Goal: Task Accomplishment & Management: Complete application form

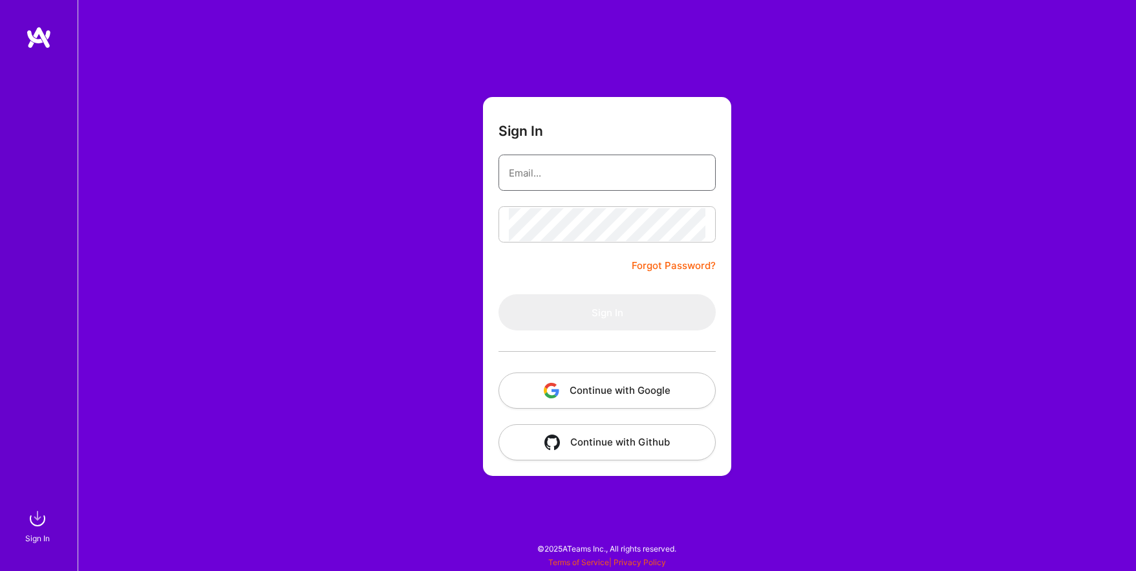
type input "[EMAIL_ADDRESS][DOMAIN_NAME]"
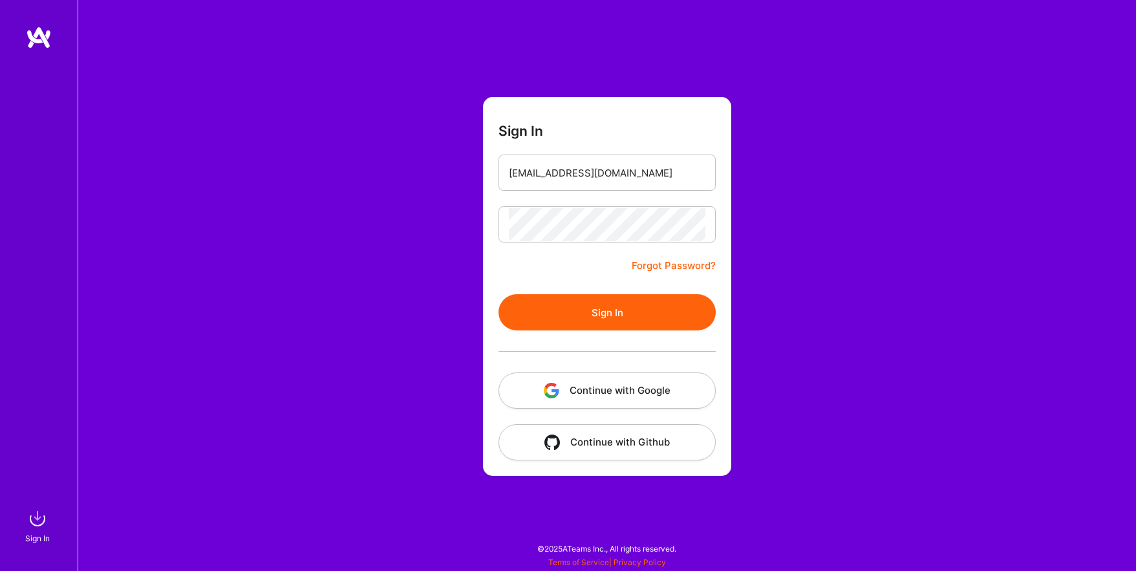
click at [580, 393] on button "Continue with Google" at bounding box center [607, 390] width 217 height 36
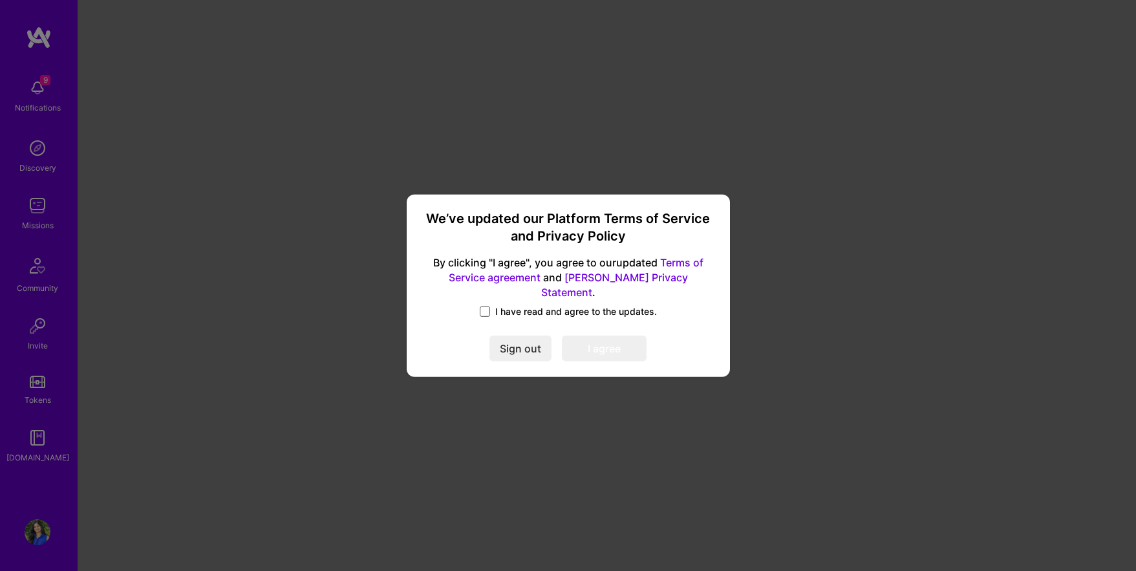
click at [485, 307] on span at bounding box center [485, 312] width 10 height 10
click at [0, 0] on input "I have read and agree to the updates." at bounding box center [0, 0] width 0 height 0
click at [596, 341] on button "I agree" at bounding box center [604, 349] width 85 height 26
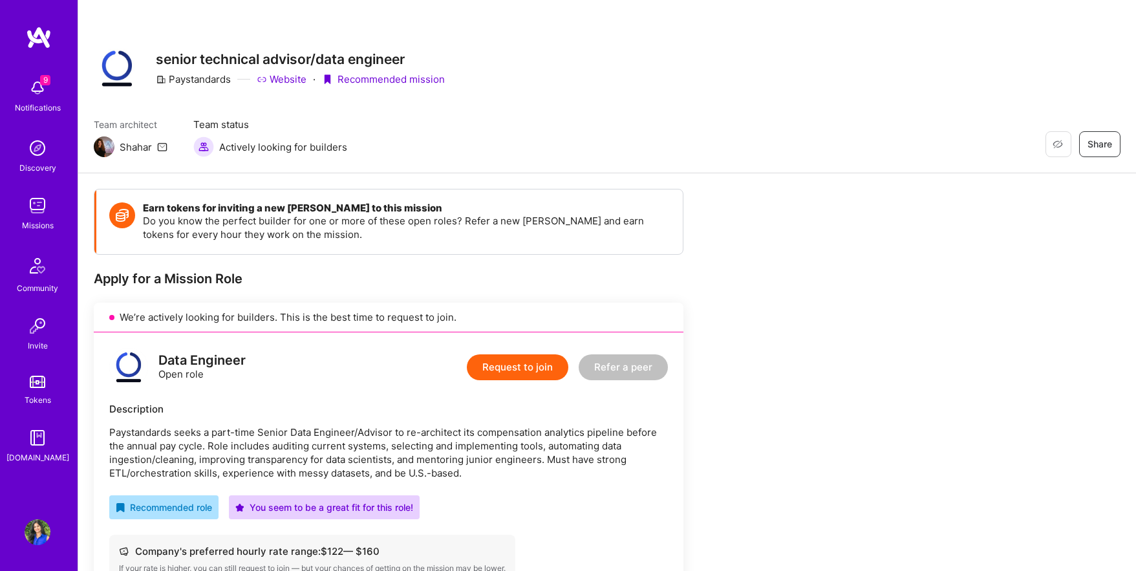
click at [510, 364] on button "Request to join" at bounding box center [518, 367] width 102 height 26
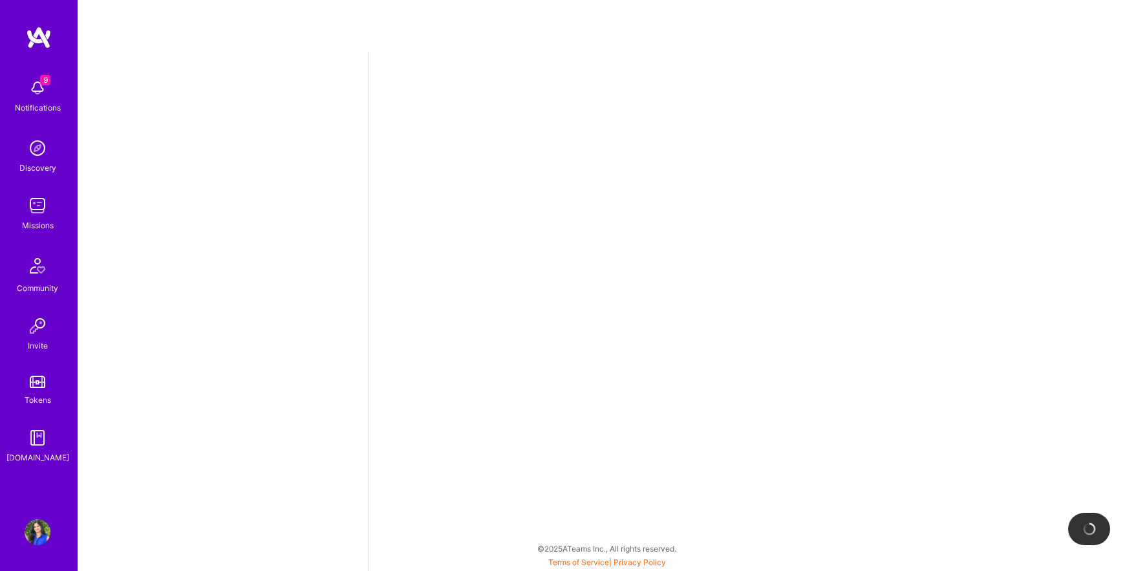
select select "US"
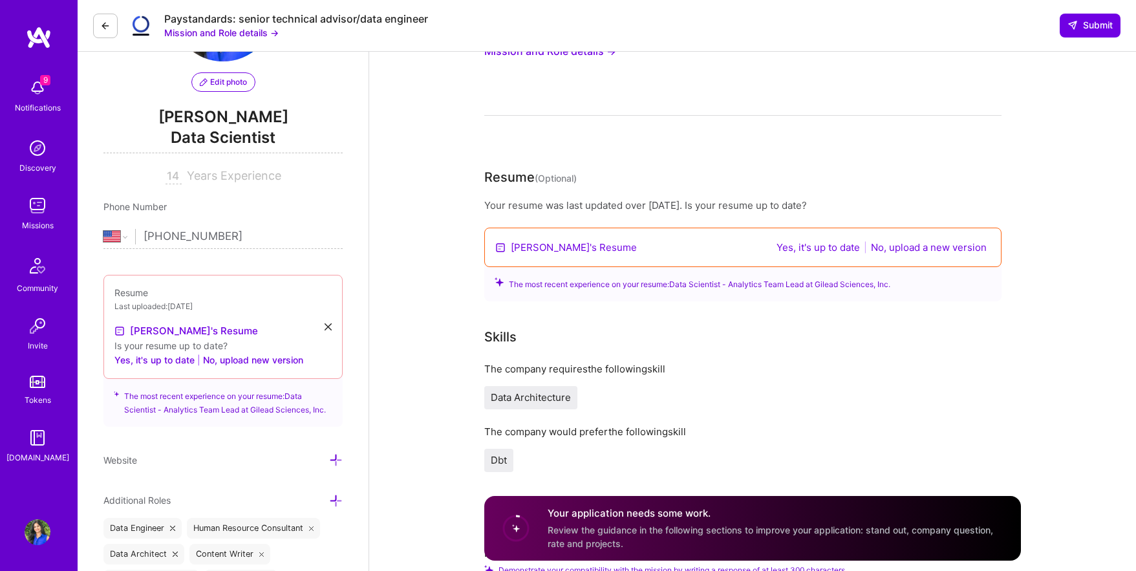
scroll to position [136, 0]
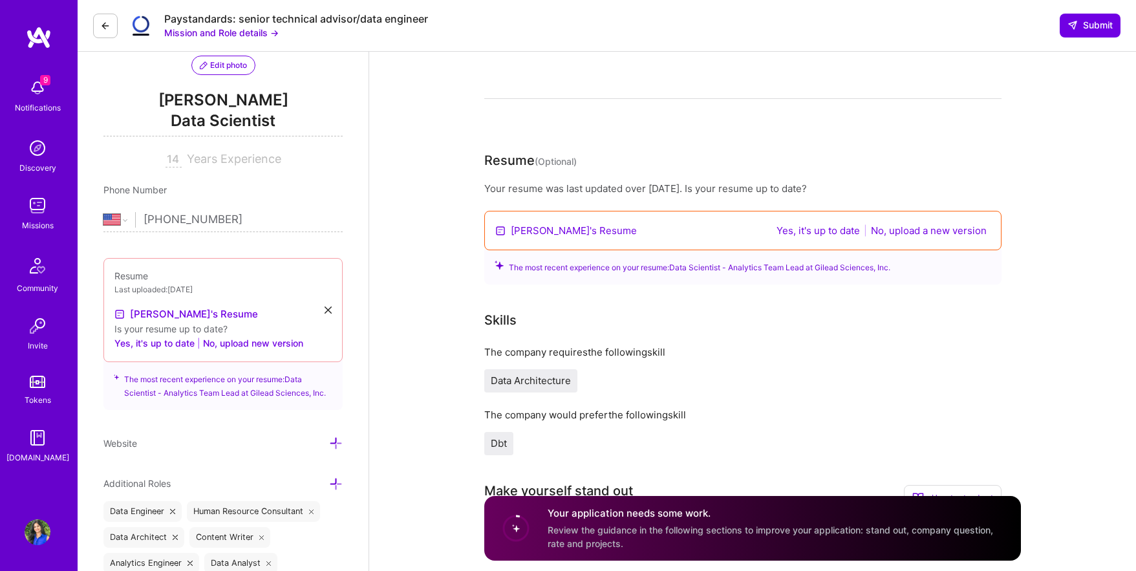
click at [817, 233] on button "Yes, it's up to date" at bounding box center [818, 230] width 91 height 15
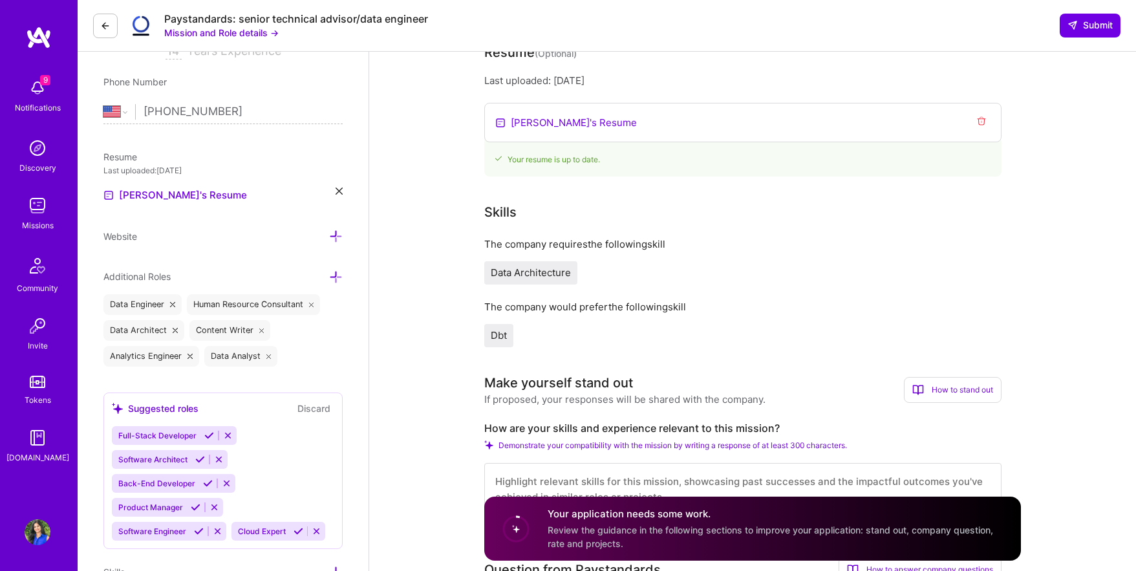
scroll to position [259, 0]
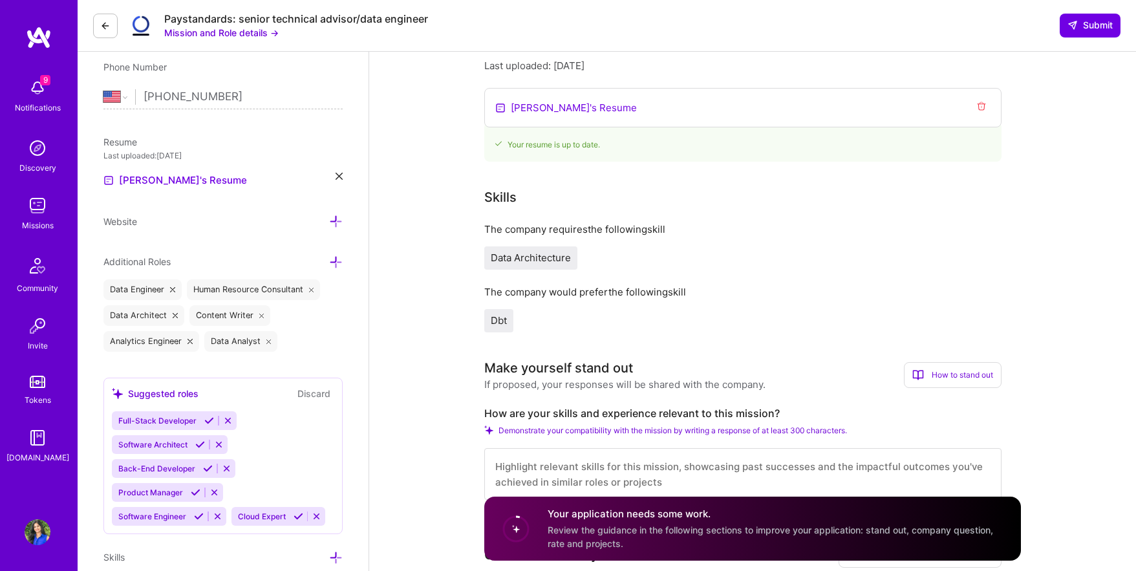
click at [501, 320] on span "Dbt" at bounding box center [499, 320] width 16 height 12
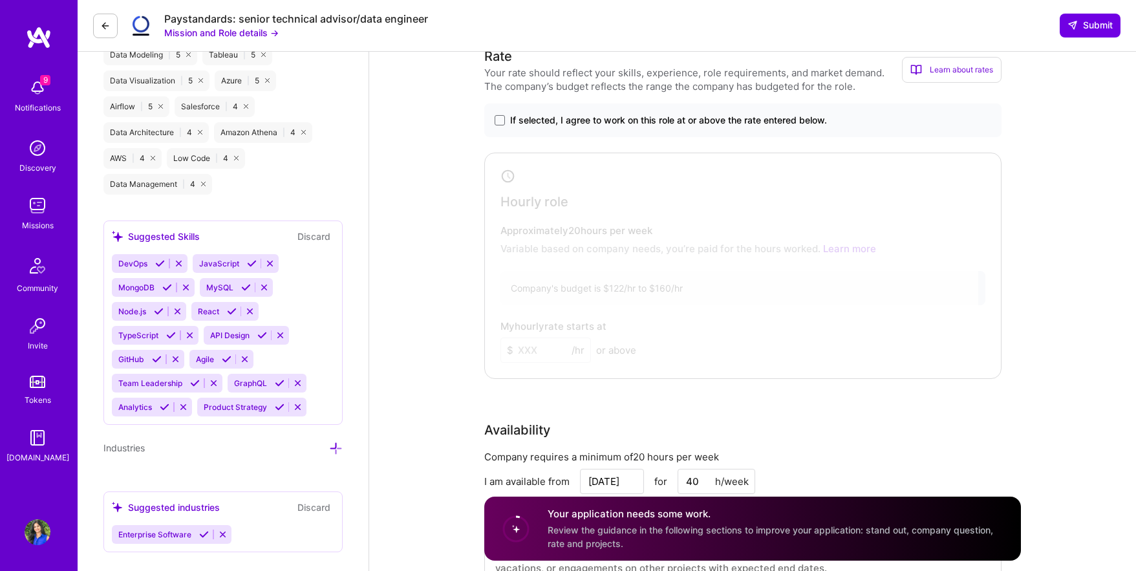
scroll to position [224, 0]
